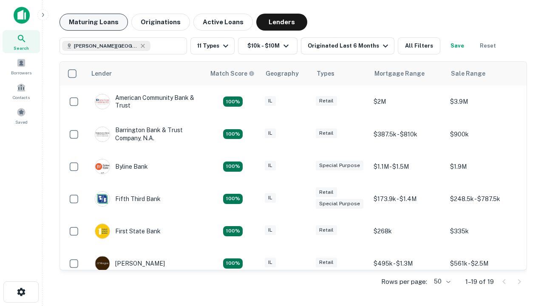
click at [94, 22] on button "Maturing Loans" at bounding box center [94, 22] width 68 height 17
